Goal: Find specific page/section: Find specific page/section

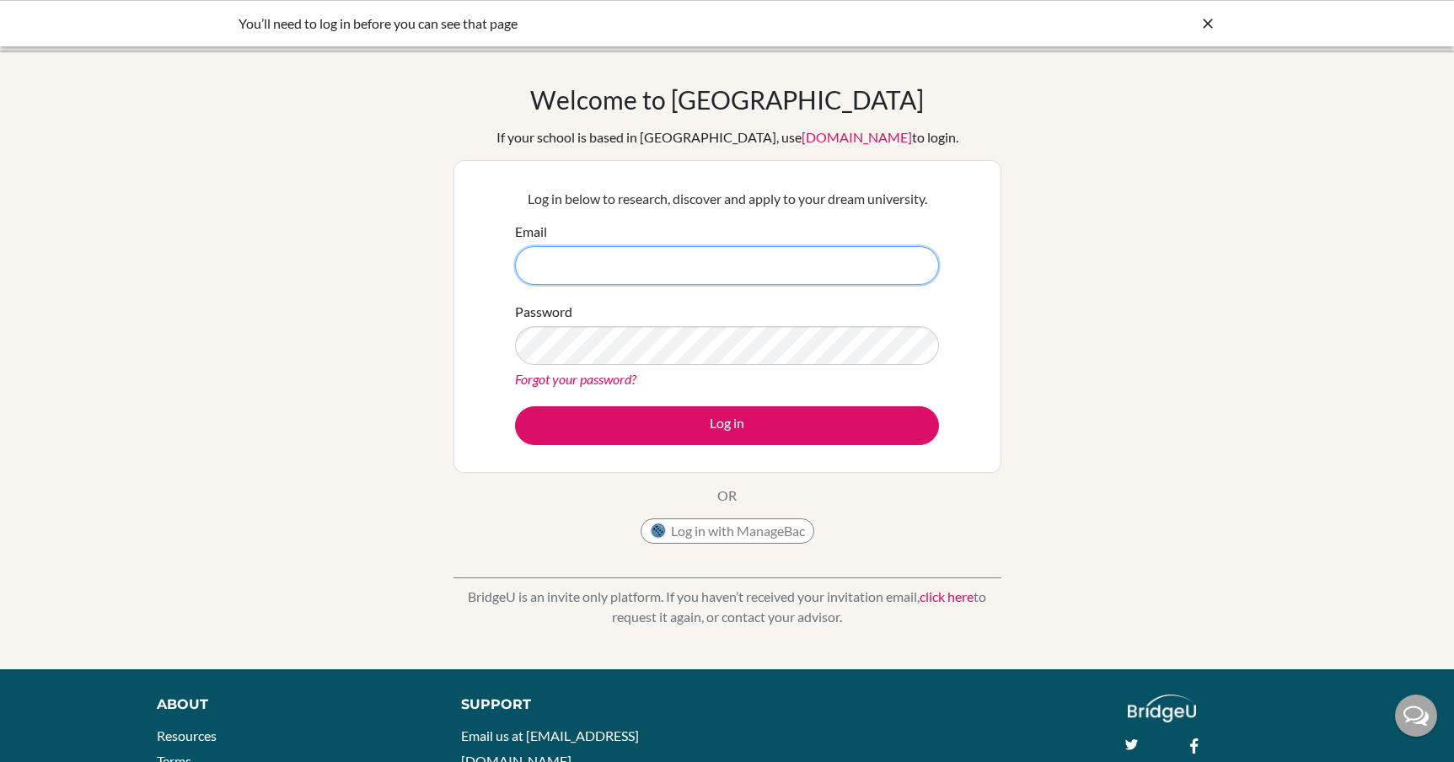
type input "baudouin.robert@amschool.edu.sv"
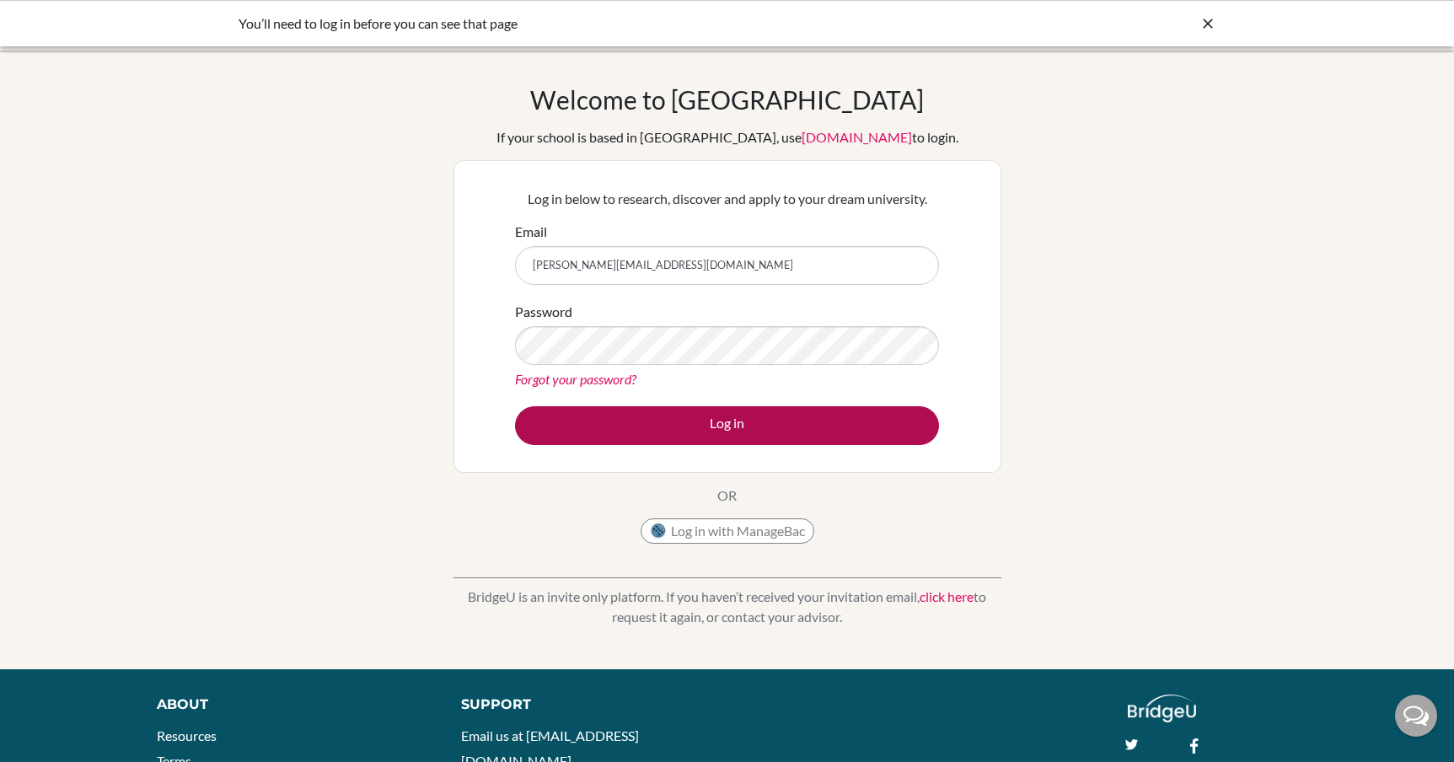
click at [652, 415] on button "Log in" at bounding box center [727, 425] width 424 height 39
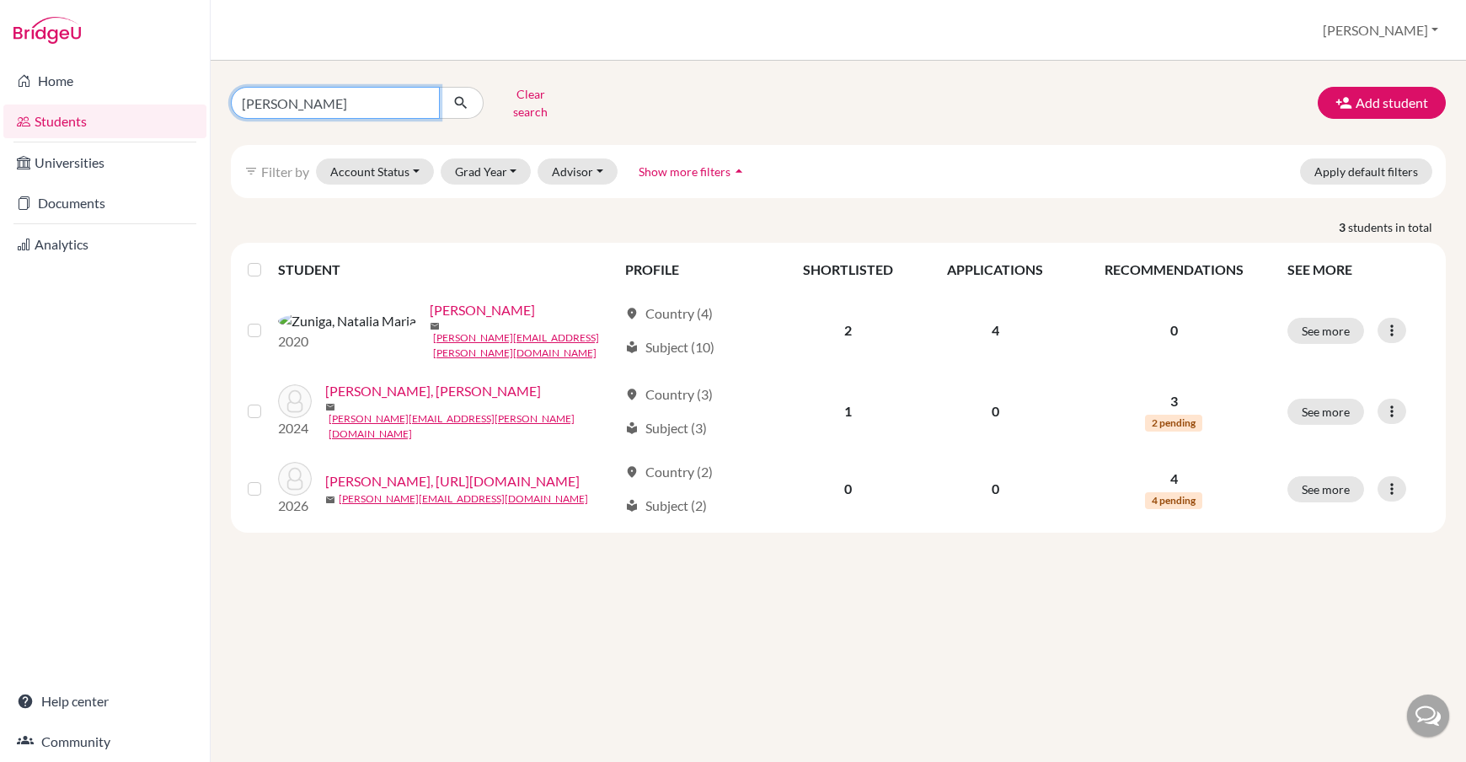
click at [415, 97] on input "[PERSON_NAME]" at bounding box center [335, 103] width 209 height 32
type input "[PERSON_NAME]"
click at [461, 97] on button "submit" at bounding box center [461, 103] width 45 height 32
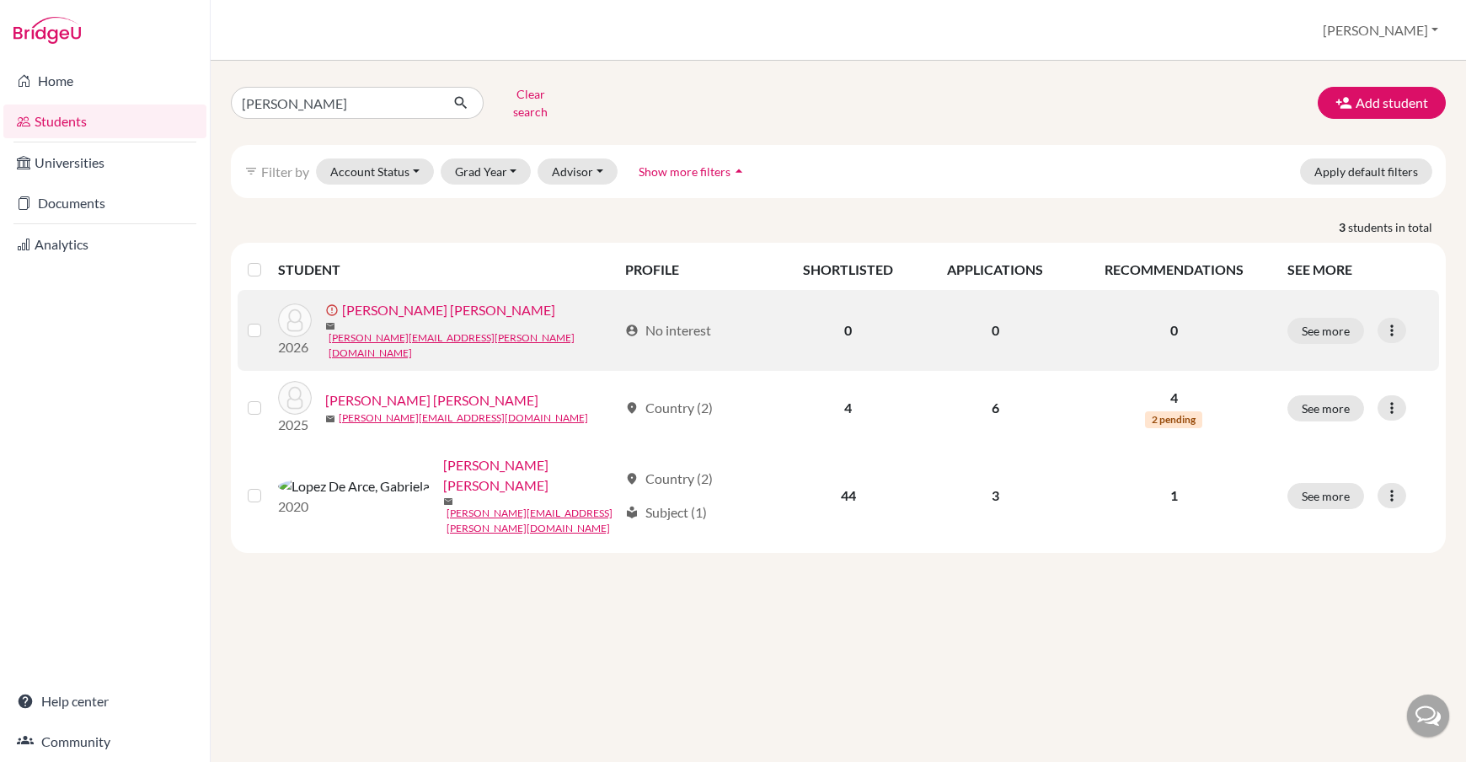
click at [399, 308] on link "[PERSON_NAME] [PERSON_NAME]" at bounding box center [448, 310] width 213 height 20
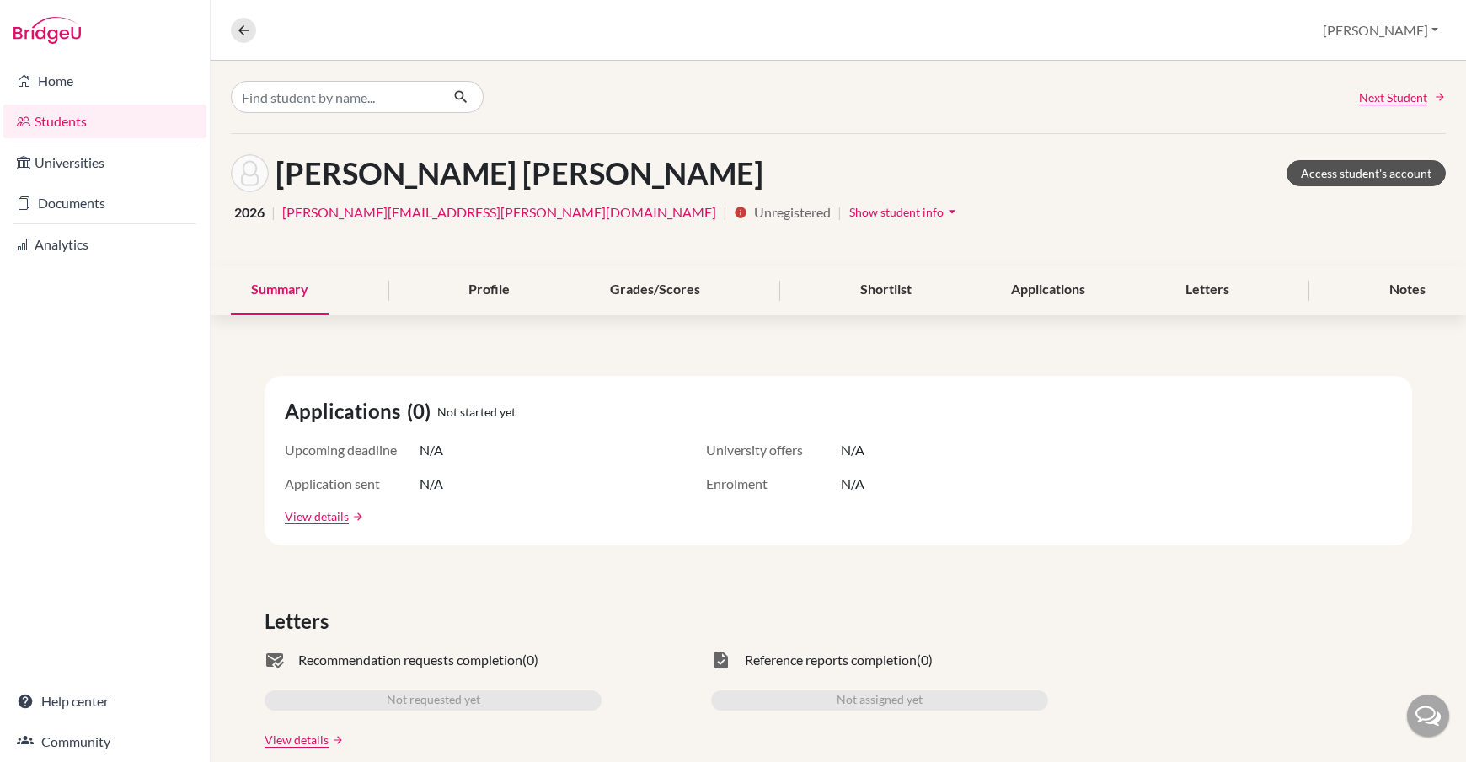
click at [1399, 171] on link "Access student's account" at bounding box center [1366, 173] width 159 height 26
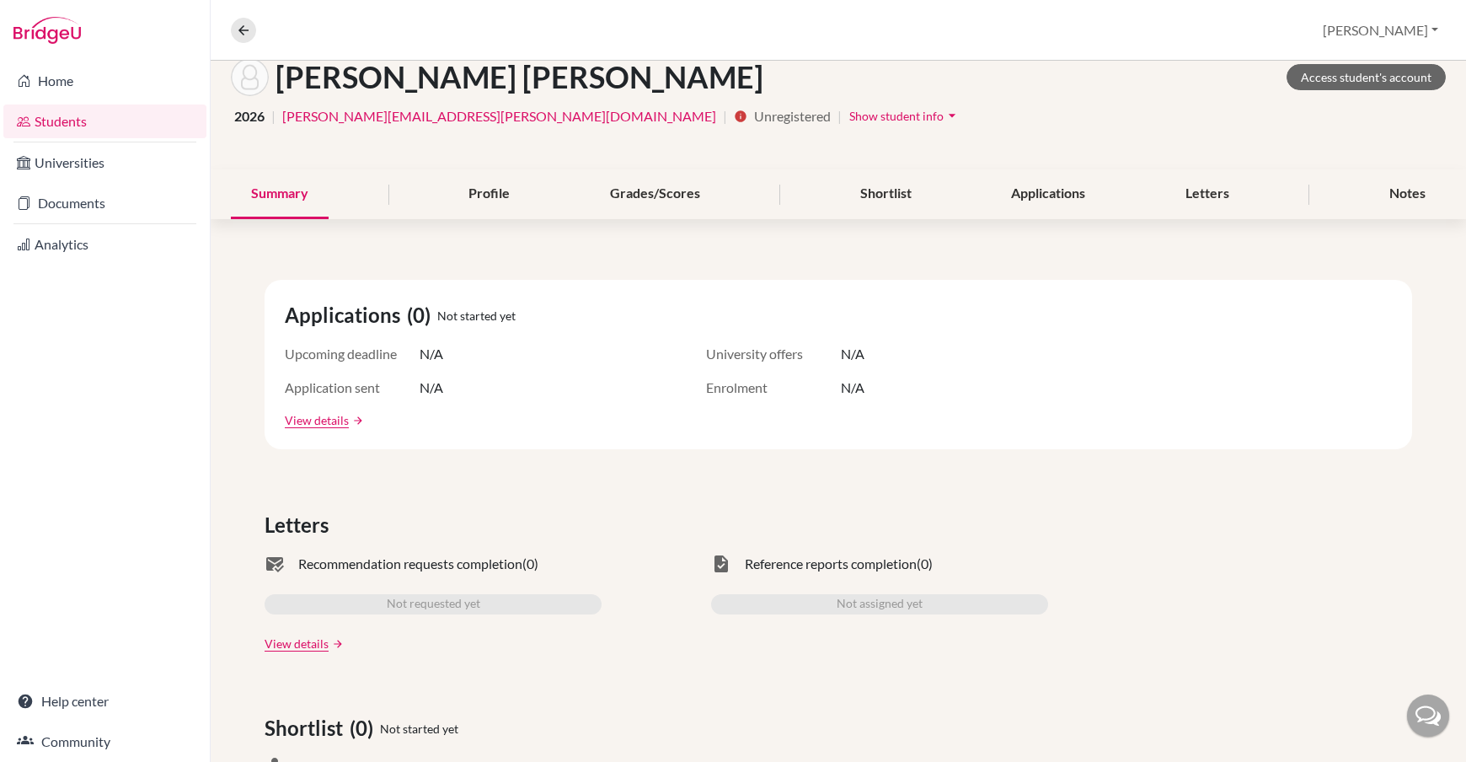
scroll to position [93, 0]
